Goal: Transaction & Acquisition: Purchase product/service

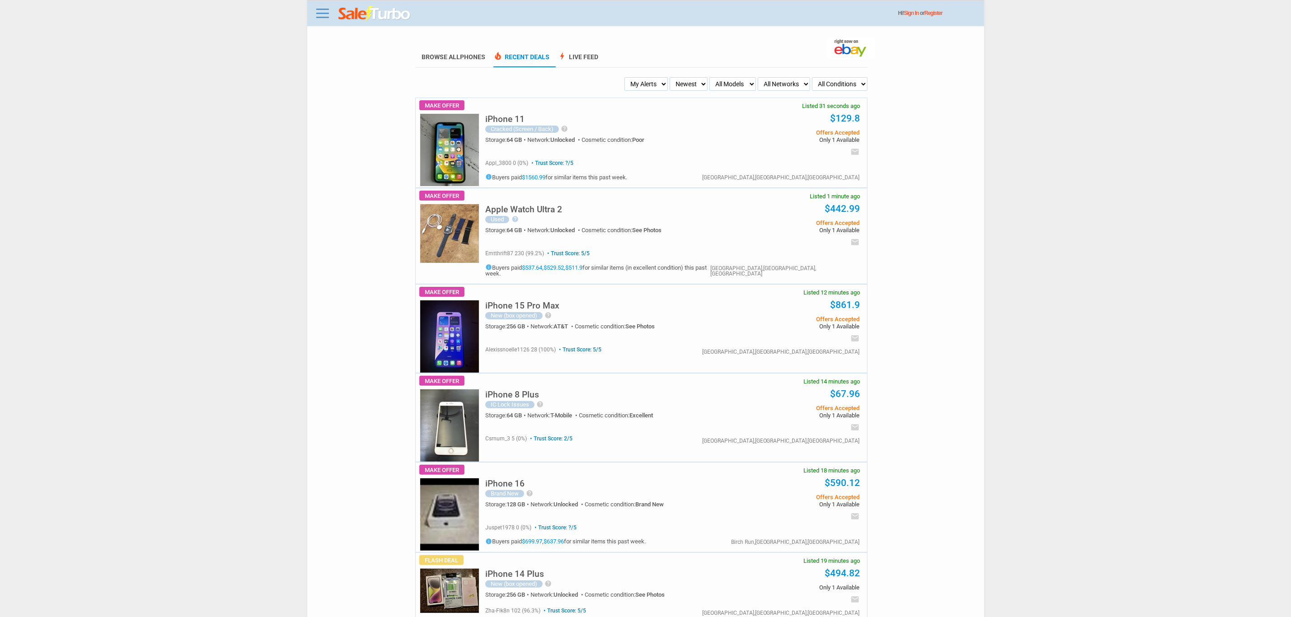
drag, startPoint x: 665, startPoint y: 82, endPoint x: 667, endPoint y: 87, distance: 5.9
click at [666, 84] on select "My Alerts All Deals BIN Only w/ Offers Only" at bounding box center [646, 84] width 43 height 14
select select "flash_bin"
click at [627, 77] on select "My Alerts All Deals BIN Only w/ Offers Only" at bounding box center [646, 84] width 43 height 14
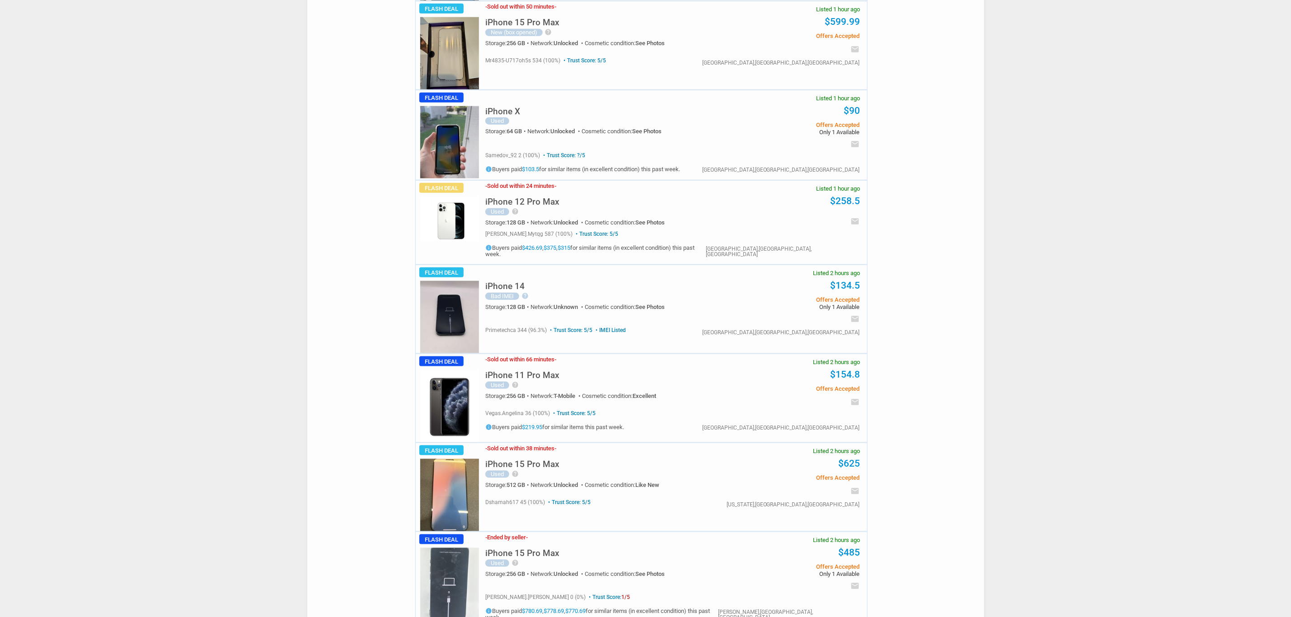
scroll to position [678, 0]
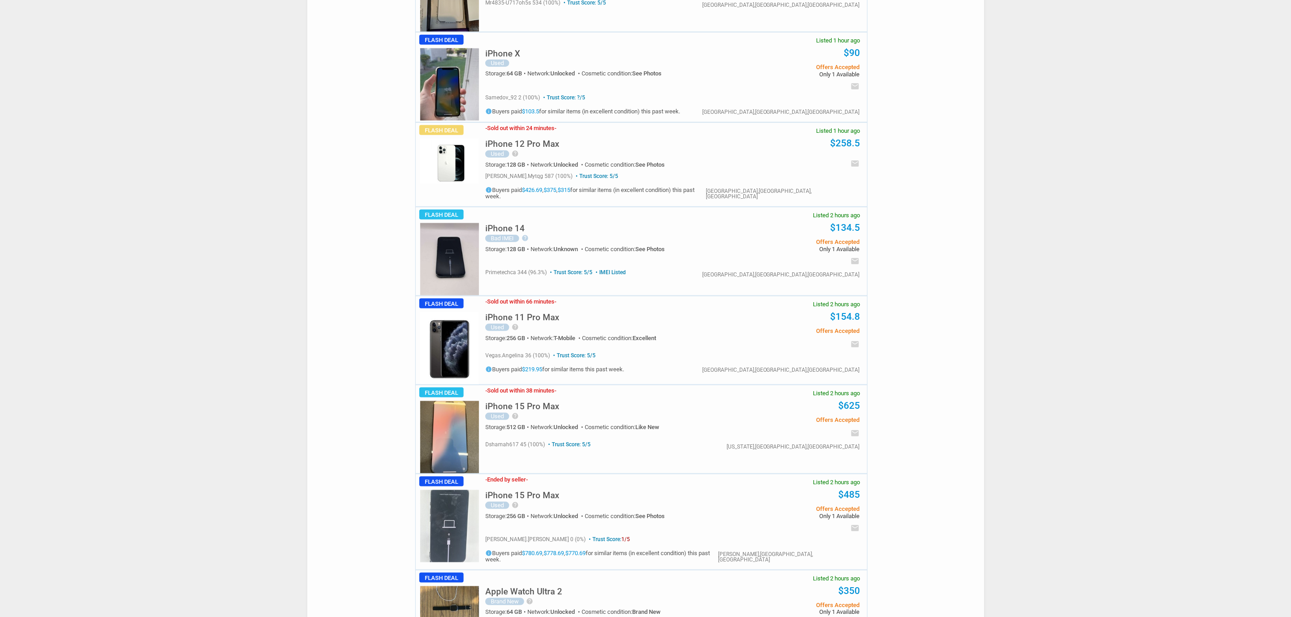
drag, startPoint x: 620, startPoint y: 222, endPoint x: 171, endPoint y: 335, distance: 462.6
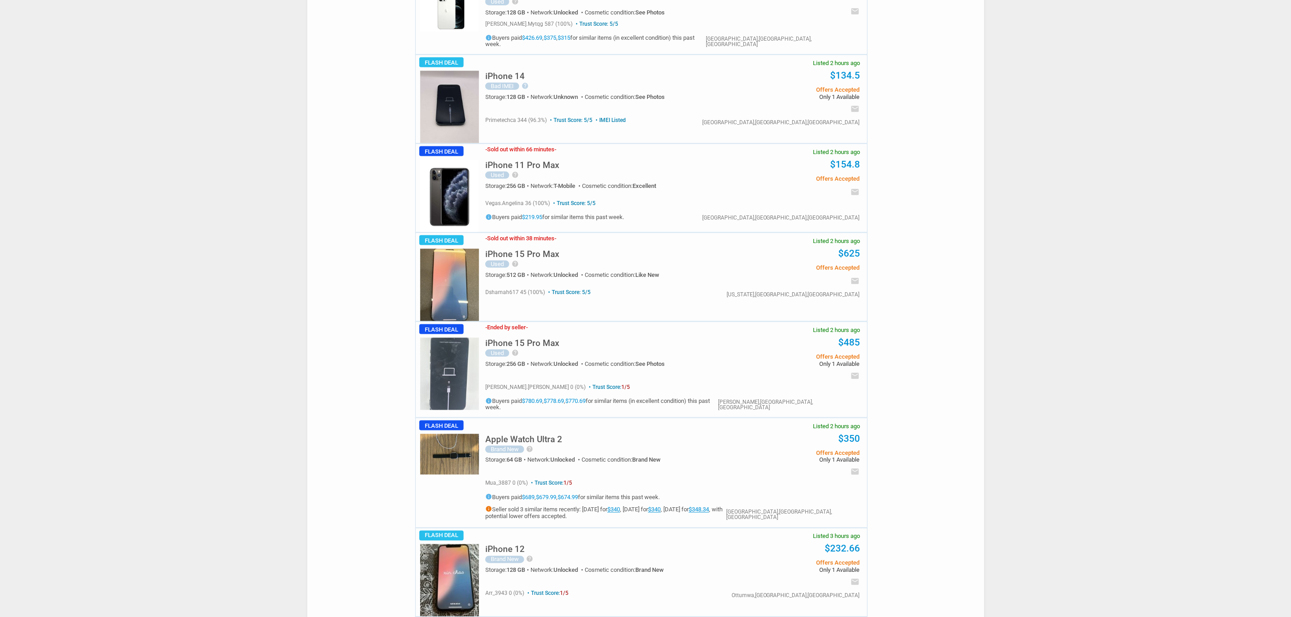
scroll to position [1220, 0]
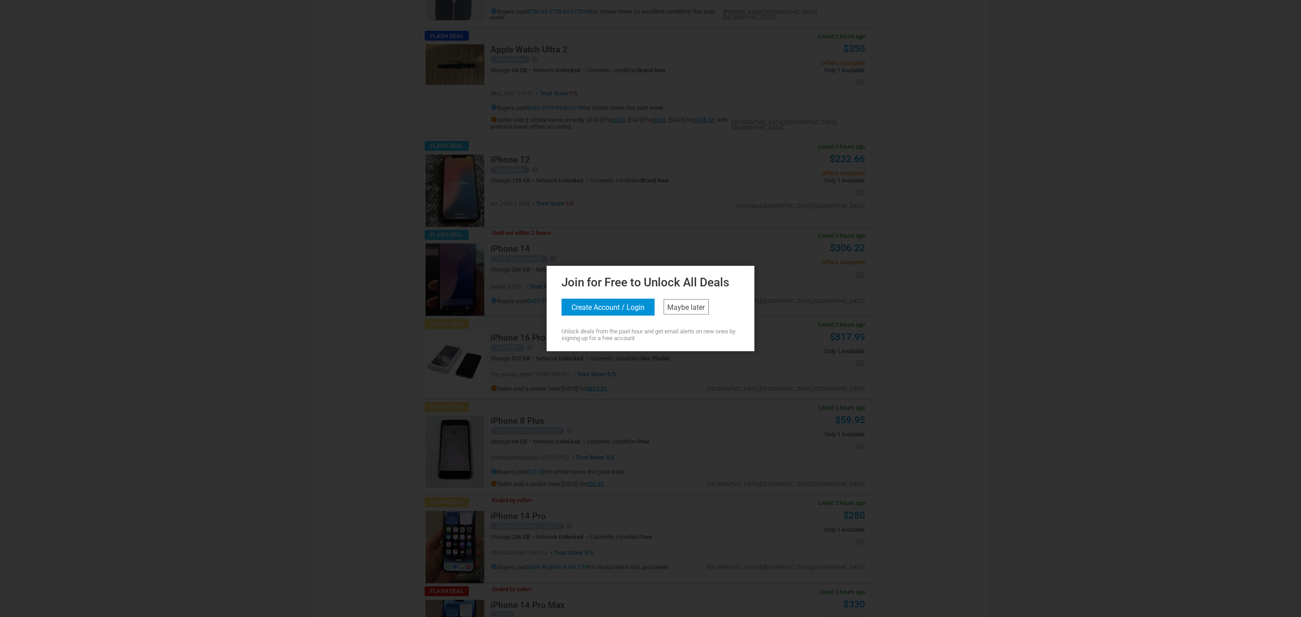
click at [723, 300] on div "Join for Free to Unlock All Deals Create Account / Login Maybe later Unlock dea…" at bounding box center [650, 307] width 203 height 69
click at [723, 316] on div "Join for Free to Unlock All Deals Create Account / Login Maybe later Unlock dea…" at bounding box center [650, 307] width 203 height 69
click at [705, 314] on link "Maybe later" at bounding box center [686, 307] width 45 height 15
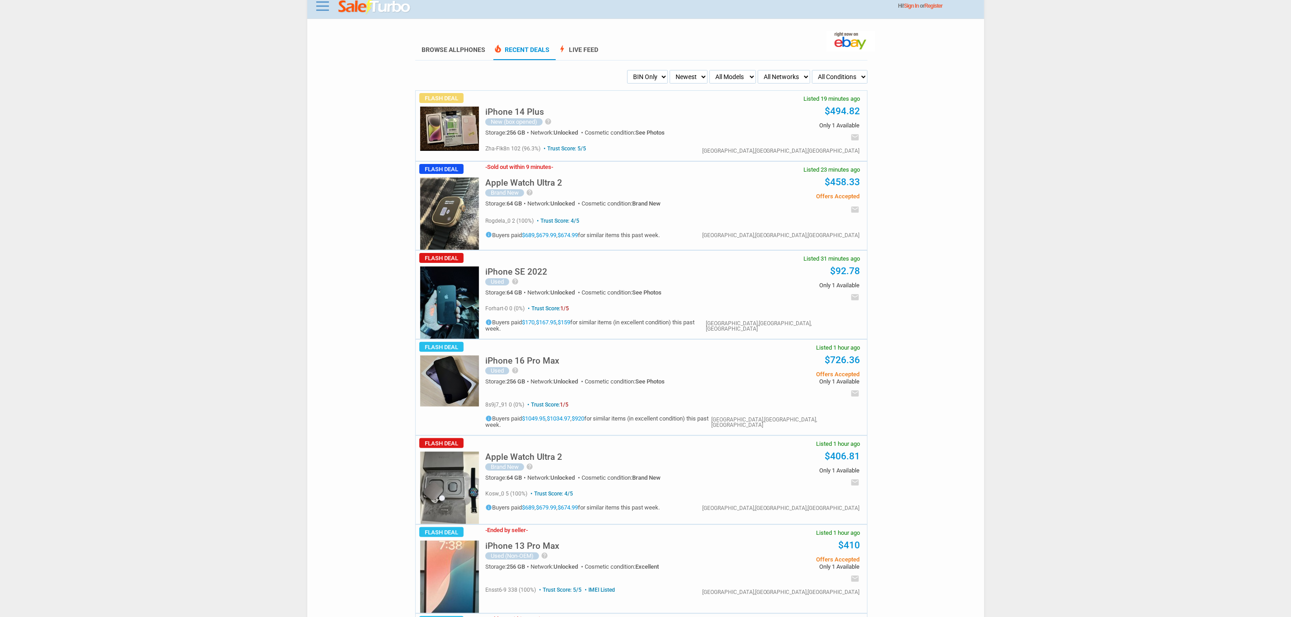
scroll to position [0, 0]
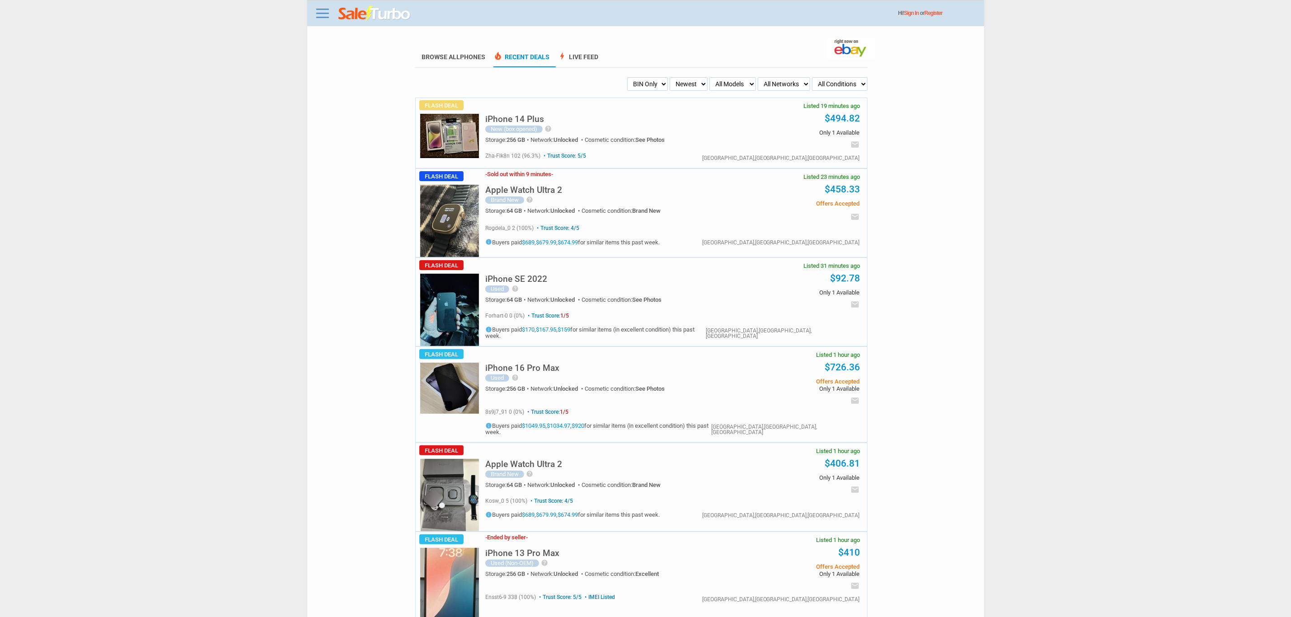
drag, startPoint x: 687, startPoint y: 86, endPoint x: 681, endPoint y: 89, distance: 7.7
click at [687, 86] on select "Newest Oldest Sold Fastest Savvy Buyers Price (Low - High) Price (High - Low)" at bounding box center [689, 84] width 38 height 14
drag, startPoint x: 723, startPoint y: 83, endPoint x: 736, endPoint y: 92, distance: 16.2
select select "iPhone 16 Pro Max"
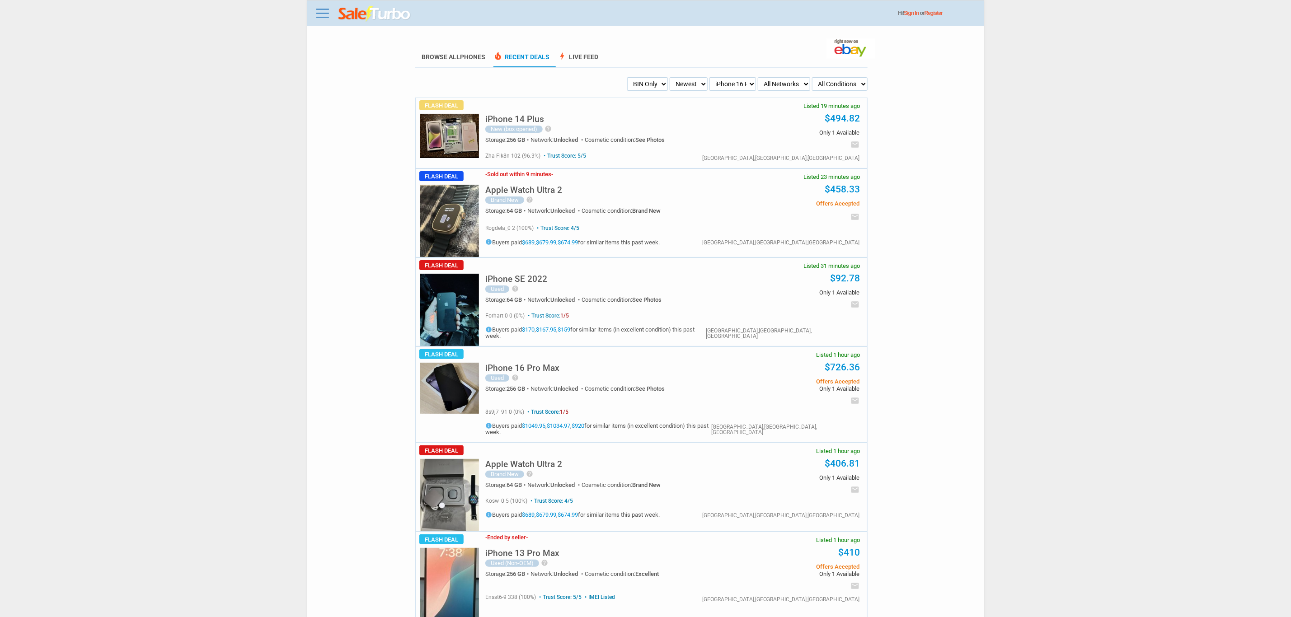
click at [709, 77] on select "All Models Apple Watch Ultra 2 Apple Watch Ultra iPhone 16 Pro Max iPhone 16 Pr…" at bounding box center [732, 84] width 47 height 14
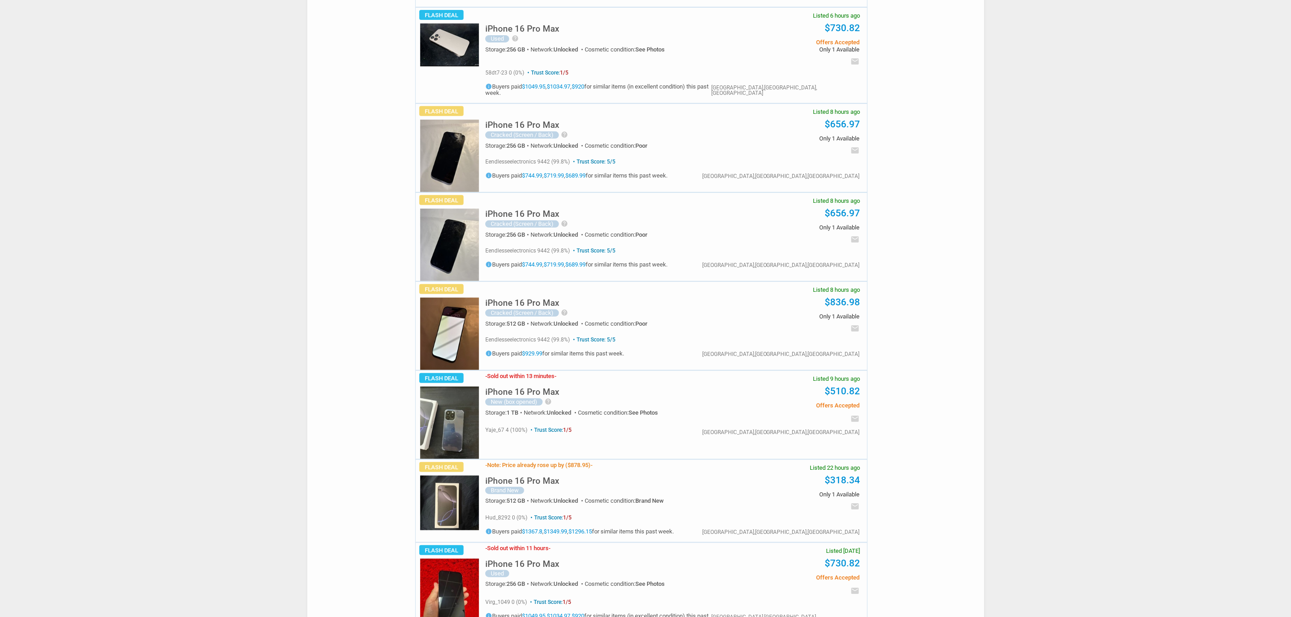
scroll to position [271, 0]
click at [464, 395] on img at bounding box center [449, 421] width 59 height 72
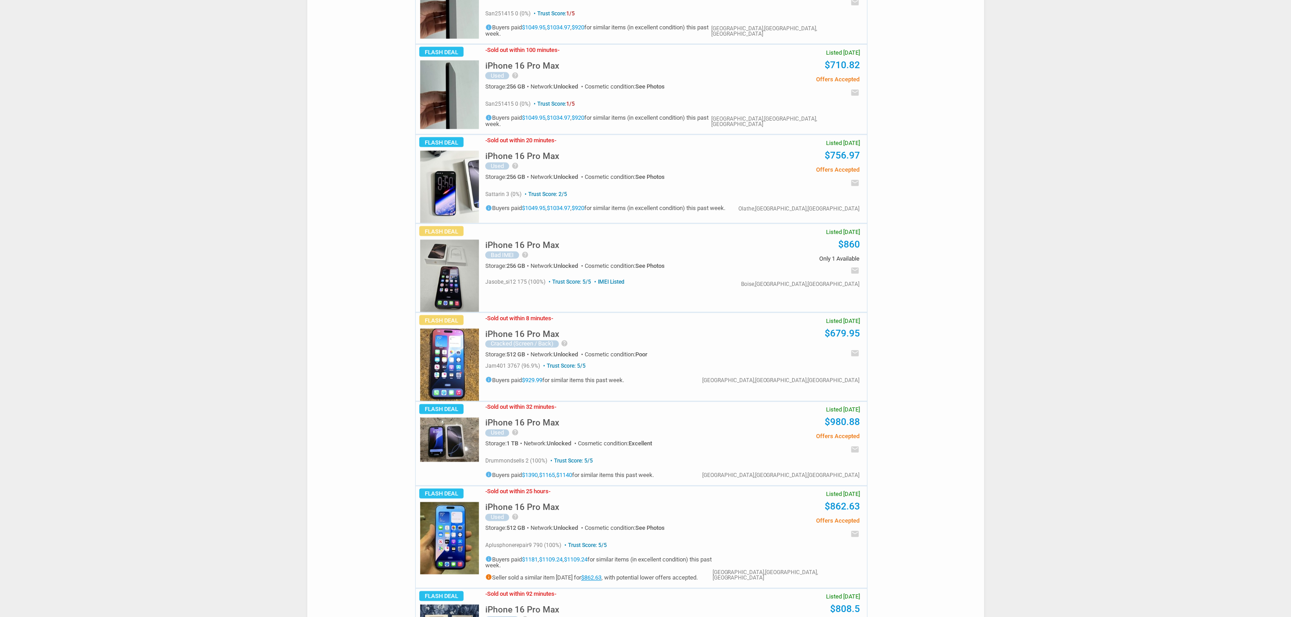
scroll to position [1152, 0]
